Goal: Transaction & Acquisition: Obtain resource

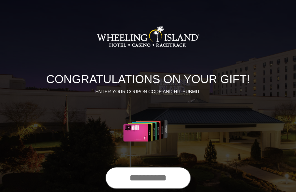
click at [129, 182] on input "text" at bounding box center [148, 178] width 86 height 22
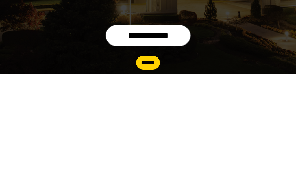
type input "**********"
click at [142, 174] on input "******" at bounding box center [148, 181] width 24 height 14
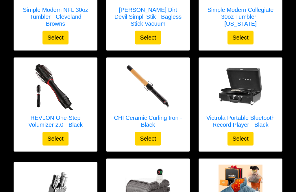
scroll to position [571, 0]
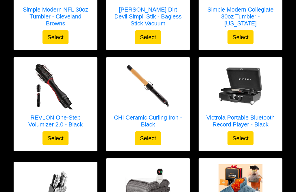
click at [273, 141] on div "Victrola Portable Bluetooth Record Player - Black Select" at bounding box center [240, 105] width 83 height 94
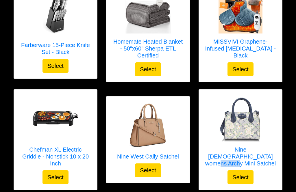
scroll to position [748, 0]
click at [271, 166] on link "Nine [DEMOGRAPHIC_DATA] womens Archy Mini Satchel" at bounding box center [241, 132] width 72 height 75
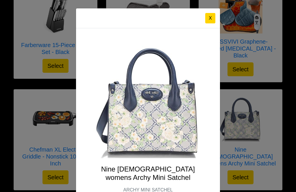
click at [252, 173] on div "X Nine [DEMOGRAPHIC_DATA] womens Archy Mini Satchel ARCHY MINI SATCHEL Select" at bounding box center [148, 96] width 296 height 192
click at [236, 135] on div "X Nine [DEMOGRAPHIC_DATA] womens Archy Mini Satchel ARCHY MINI SATCHEL Select" at bounding box center [148, 96] width 296 height 192
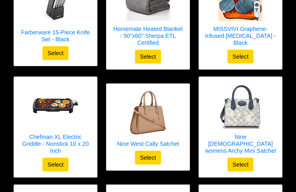
scroll to position [761, 0]
click at [243, 162] on button "Select" at bounding box center [240, 165] width 26 height 14
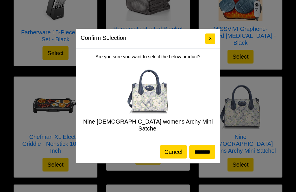
click at [174, 149] on button "Cancel" at bounding box center [173, 151] width 27 height 13
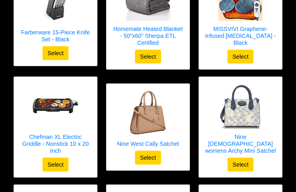
click at [154, 117] on img at bounding box center [148, 113] width 46 height 46
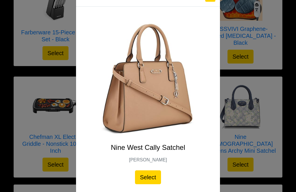
scroll to position [22, 0]
click at [173, 98] on img at bounding box center [148, 78] width 116 height 116
click at [172, 102] on img at bounding box center [148, 78] width 116 height 116
click at [149, 92] on img at bounding box center [148, 78] width 116 height 116
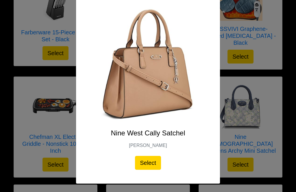
scroll to position [36, 0]
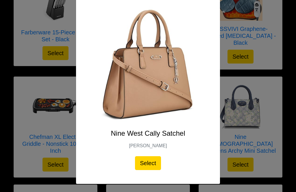
click at [151, 99] on img at bounding box center [148, 64] width 116 height 116
click at [152, 168] on button "Select" at bounding box center [148, 163] width 26 height 14
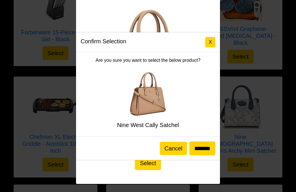
click at [172, 148] on button "Cancel" at bounding box center [173, 148] width 27 height 13
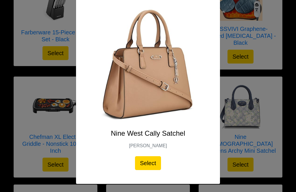
click at [158, 160] on button "Select" at bounding box center [148, 163] width 26 height 14
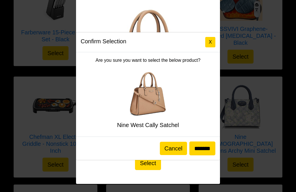
click at [173, 146] on button "Cancel" at bounding box center [173, 148] width 27 height 13
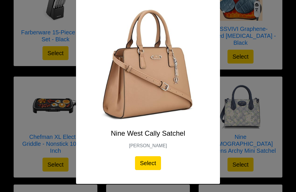
click at [149, 163] on button "Select" at bounding box center [148, 163] width 26 height 14
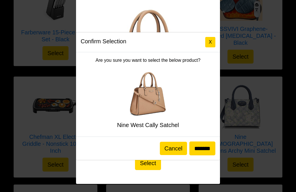
click at [168, 144] on button "Cancel" at bounding box center [173, 148] width 27 height 13
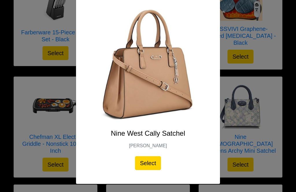
click at [155, 82] on img at bounding box center [148, 64] width 116 height 116
click at [242, 161] on div "X Nine West Cally Satchel CALLY SATCHEL Select" at bounding box center [148, 96] width 296 height 192
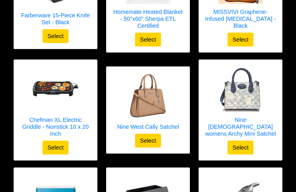
scroll to position [778, 0]
